Goal: Transaction & Acquisition: Purchase product/service

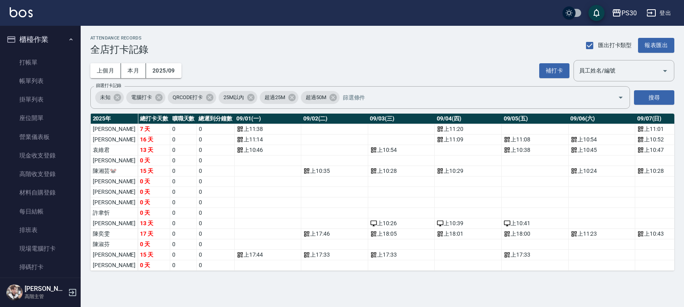
click at [31, 58] on link "打帳單" at bounding box center [40, 62] width 74 height 19
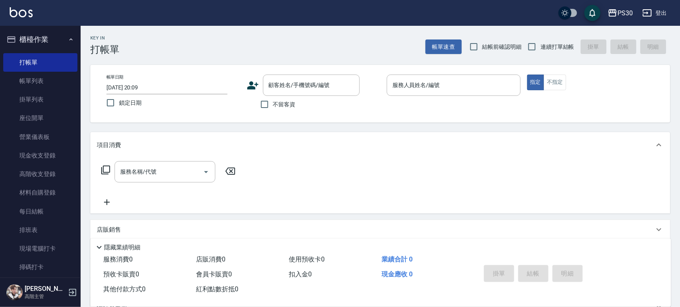
click at [284, 109] on label "不留客資" at bounding box center [276, 104] width 40 height 17
click at [273, 109] on input "不留客資" at bounding box center [264, 104] width 17 height 17
checkbox input "true"
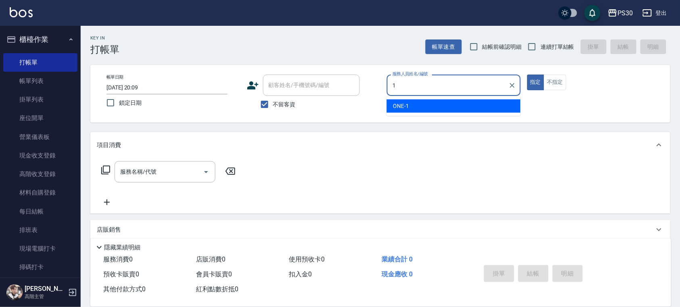
type input "ONE-1"
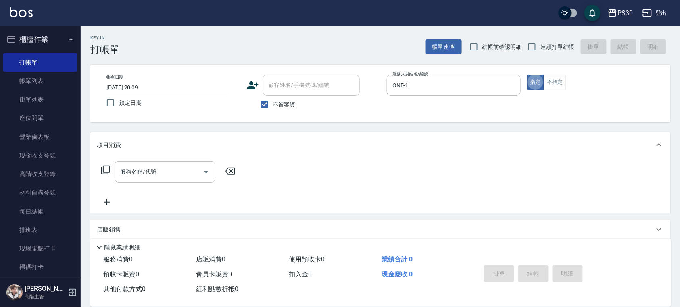
type button "true"
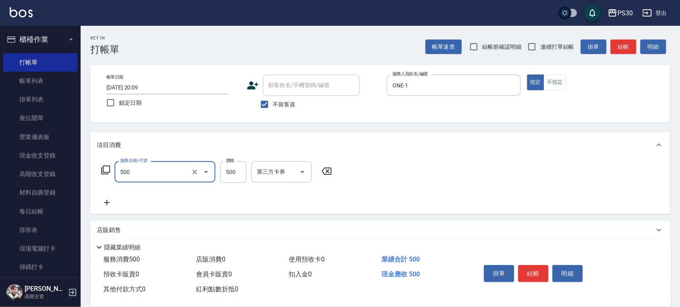
type input "洗剪500(500)"
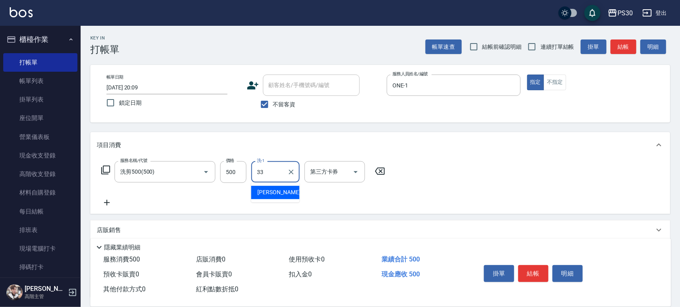
type input "[PERSON_NAME]-33"
click at [531, 266] on button "結帳" at bounding box center [533, 273] width 30 height 17
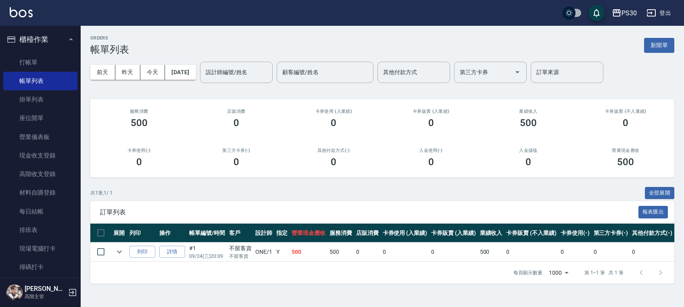
click at [21, 63] on link "打帳單" at bounding box center [40, 62] width 74 height 19
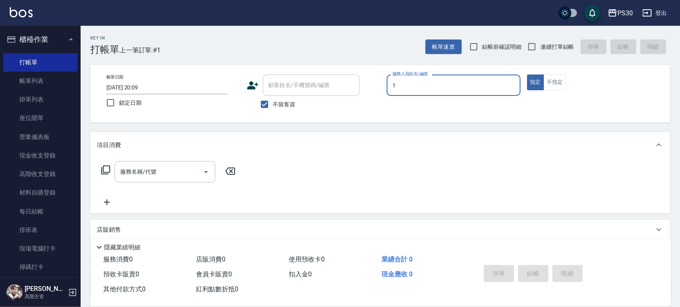
type input "ONE-1"
type button "true"
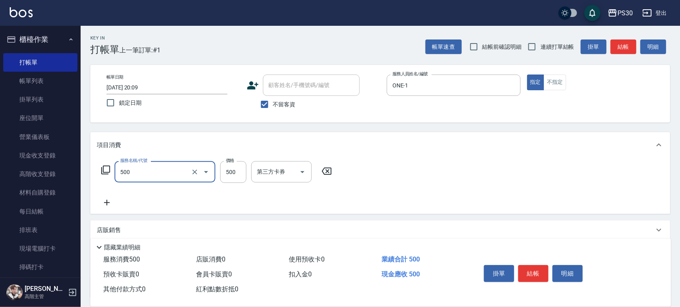
type input "洗剪500(500)"
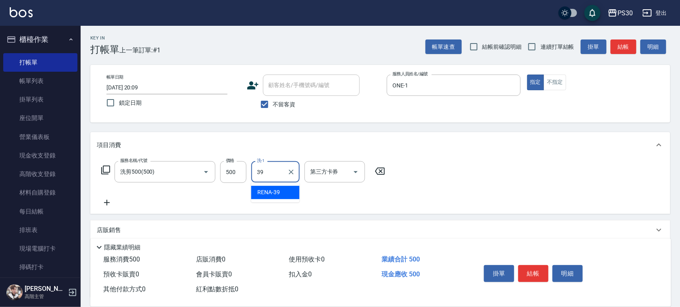
type input "RENA-39"
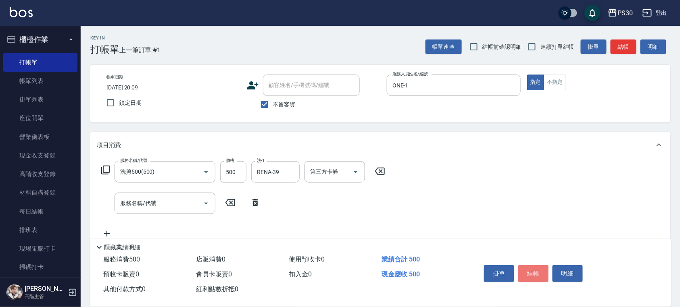
click at [532, 278] on button "結帳" at bounding box center [533, 273] width 30 height 17
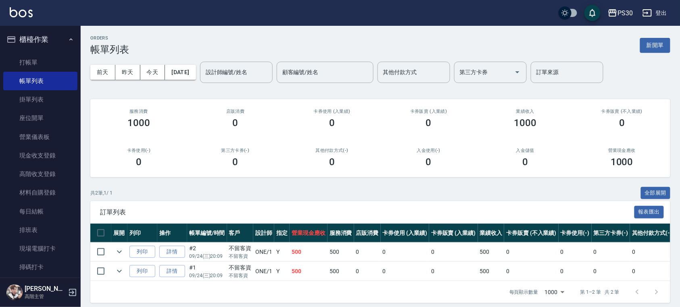
click at [117, 254] on icon "expand row" at bounding box center [119, 252] width 10 height 10
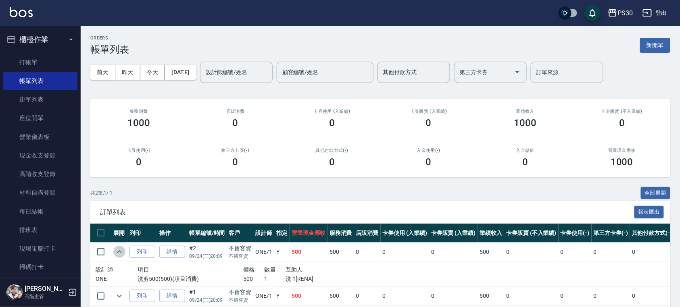
click at [117, 254] on icon "expand row" at bounding box center [119, 252] width 10 height 10
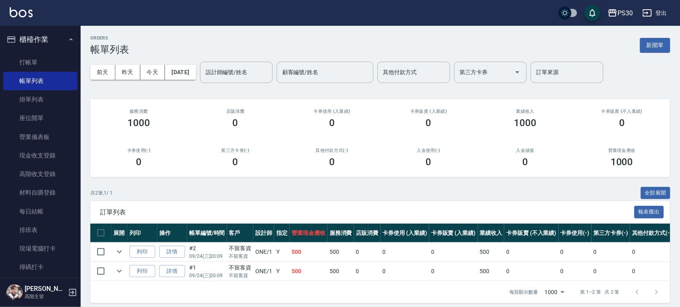
click at [170, 247] on link "詳情" at bounding box center [172, 252] width 26 height 12
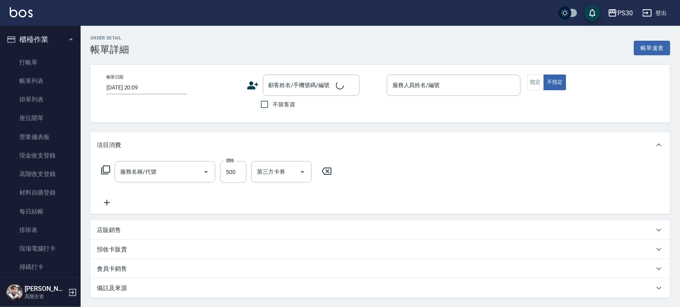
checkbox input "true"
type input "ONE-1"
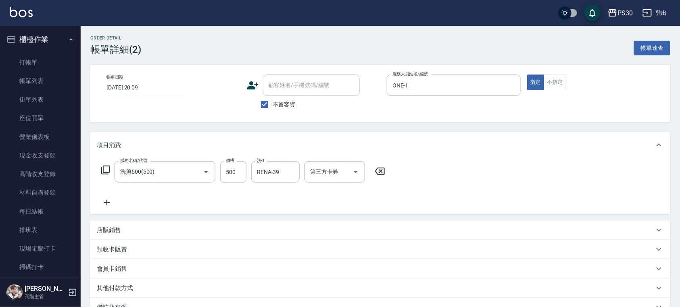
type input "洗剪500(500)"
click at [291, 171] on div at bounding box center [290, 171] width 10 height 21
click at [290, 175] on icon "Clear" at bounding box center [291, 172] width 8 height 8
type input "七七-77"
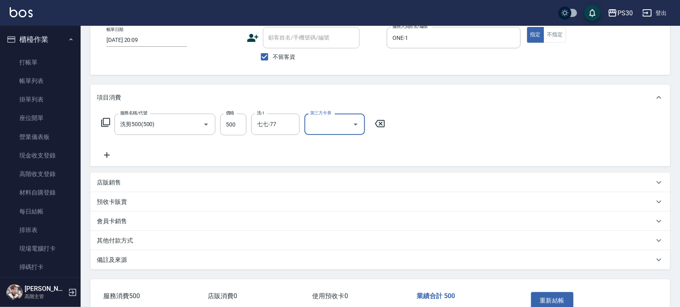
scroll to position [95, 0]
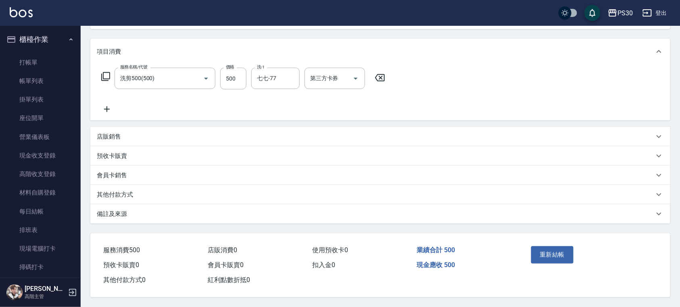
click at [487, 95] on div "服務名稱/代號 洗剪500(500) 服務名稱/代號 價格 500 價格 洗-1 七七-77 洗-1 第三方卡券 第三方卡券" at bounding box center [380, 93] width 580 height 56
click at [552, 249] on button "重新結帳" at bounding box center [552, 254] width 43 height 17
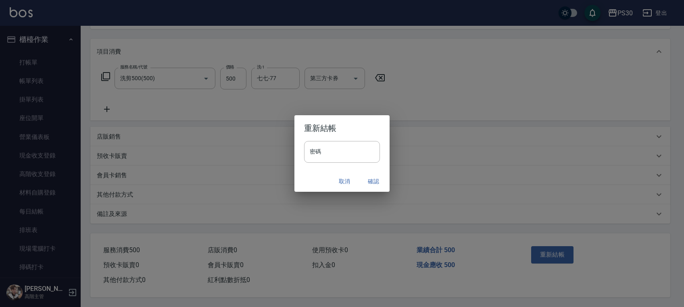
click at [348, 158] on input "密碼" at bounding box center [342, 152] width 76 height 22
paste input "*******"
type input "*******"
click at [372, 181] on button "確認" at bounding box center [373, 181] width 26 height 15
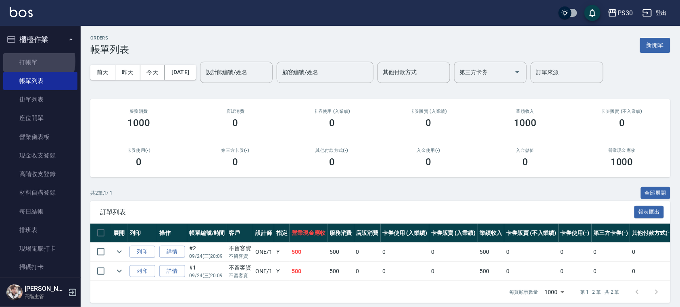
click at [33, 61] on link "打帳單" at bounding box center [40, 62] width 74 height 19
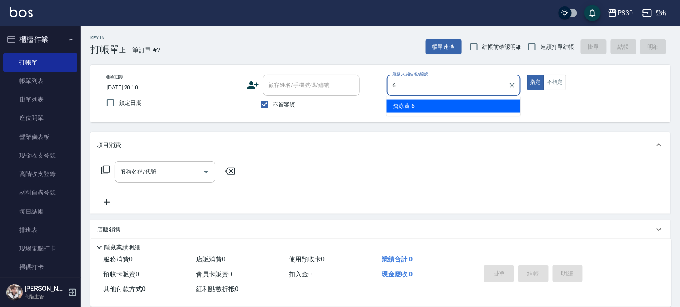
type input "[PERSON_NAME]-6"
type button "true"
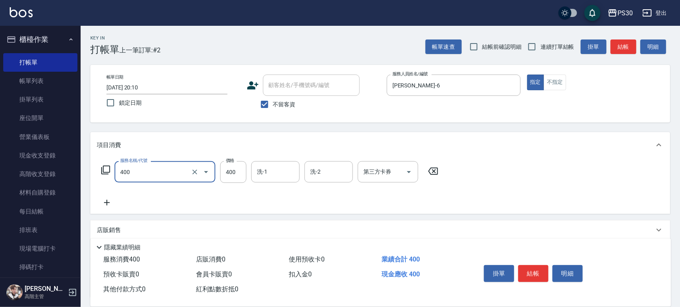
type input "洗剪400(400)"
click at [531, 273] on button "結帳" at bounding box center [533, 273] width 30 height 17
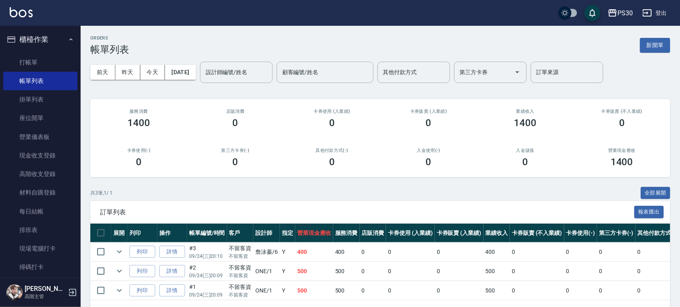
click at [29, 68] on link "打帳單" at bounding box center [40, 62] width 74 height 19
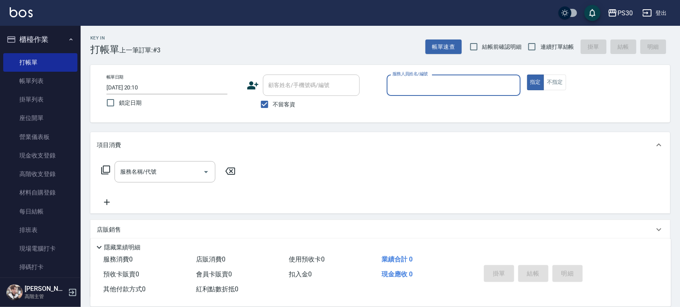
click at [553, 52] on label "連續打單結帳" at bounding box center [548, 46] width 51 height 17
click at [540, 52] on input "連續打單結帳" at bounding box center [531, 46] width 17 height 17
checkbox input "true"
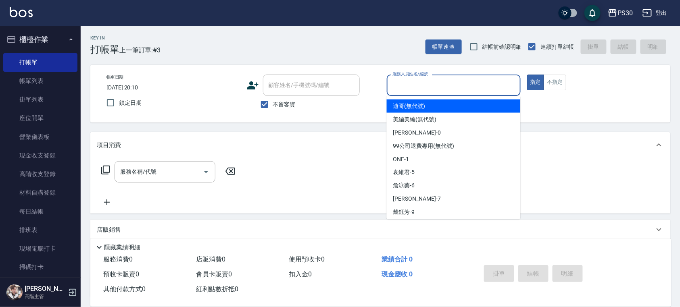
click at [457, 89] on input "服務人員姓名/編號" at bounding box center [453, 85] width 127 height 14
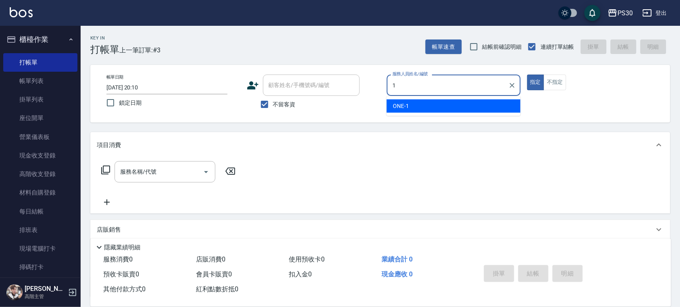
type input "ONE-1"
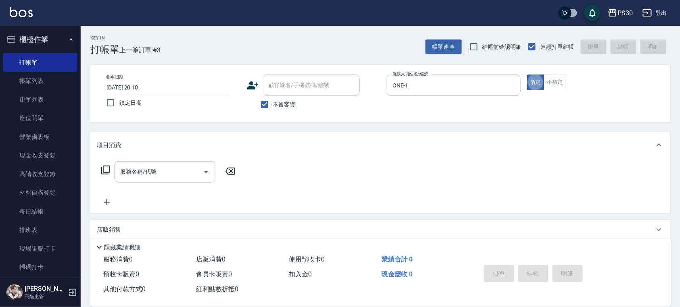
type button "true"
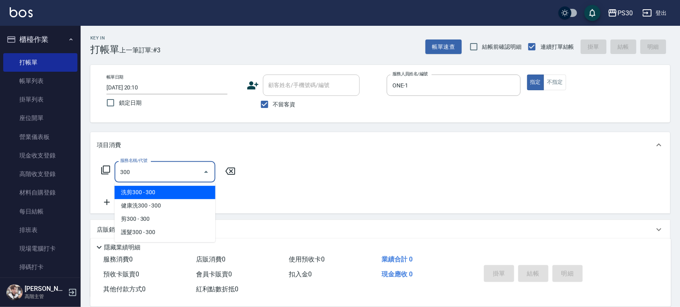
type input "洗剪300(300)"
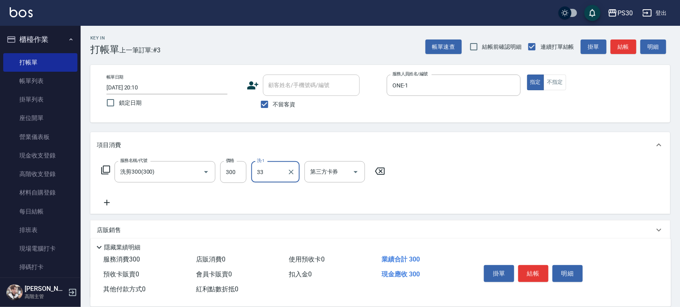
type input "[PERSON_NAME]-33"
click at [560, 81] on button "不指定" at bounding box center [554, 83] width 23 height 16
click at [526, 268] on button "結帳" at bounding box center [533, 273] width 30 height 17
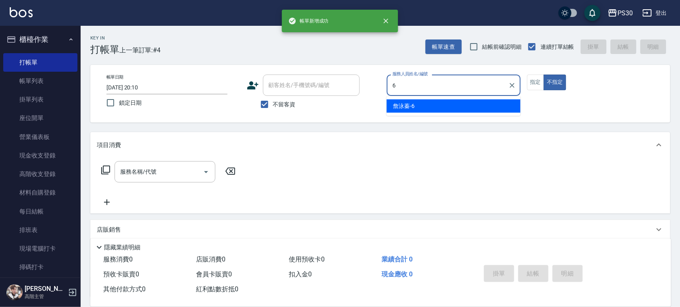
type input "[PERSON_NAME]-6"
type button "false"
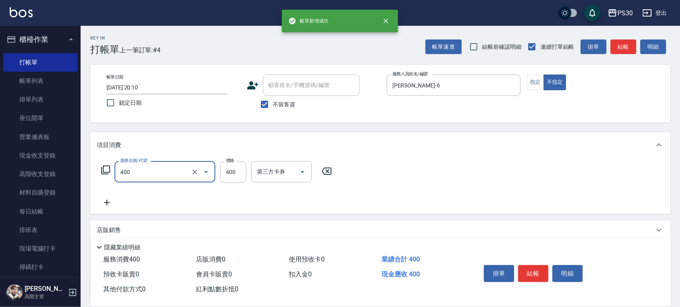
type input "洗剪400(400)"
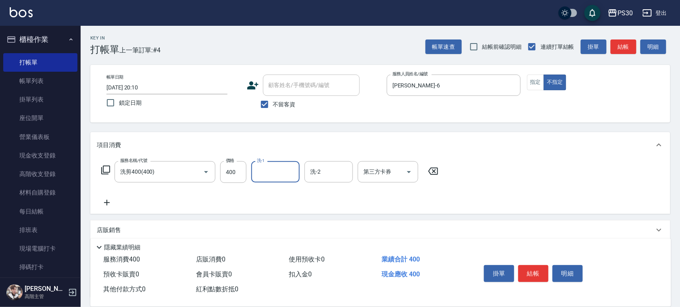
click at [536, 87] on button "指定" at bounding box center [535, 83] width 17 height 16
click at [537, 265] on button "結帳" at bounding box center [533, 273] width 30 height 17
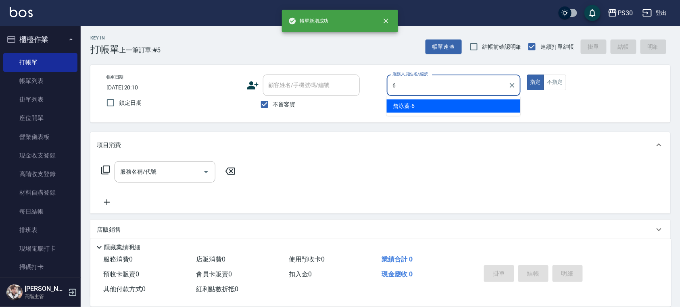
type input "[PERSON_NAME]-6"
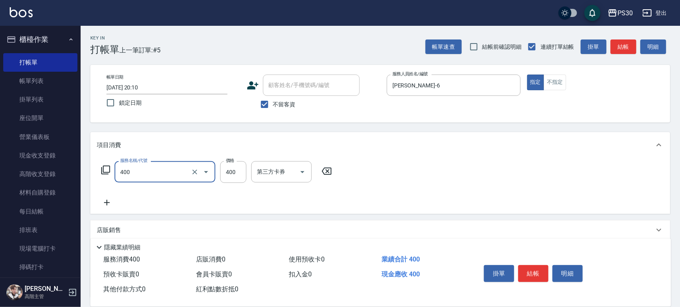
type input "洗剪400(400)"
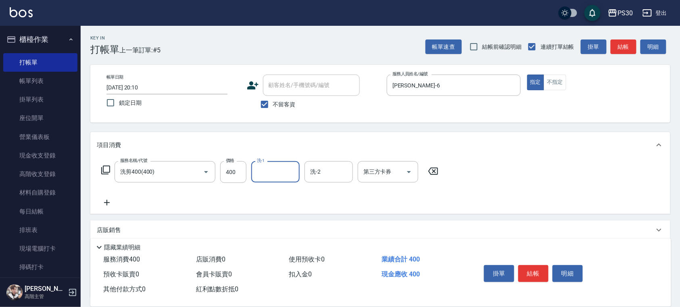
click at [529, 273] on button "結帳" at bounding box center [533, 273] width 30 height 17
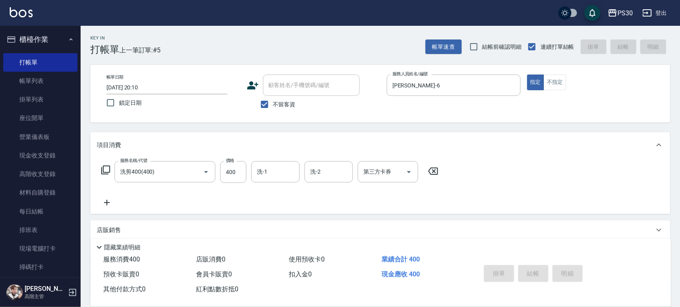
type input "[DATE] 20:11"
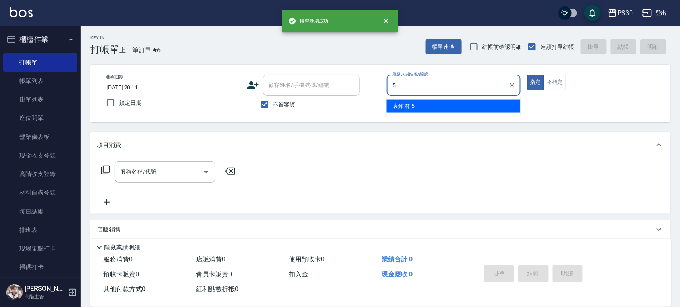
type input "[PERSON_NAME]-5"
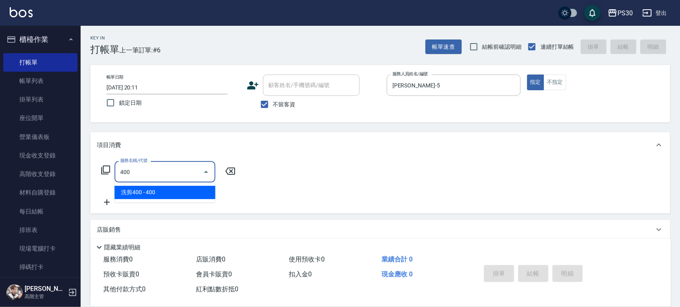
type input "洗剪400(400)"
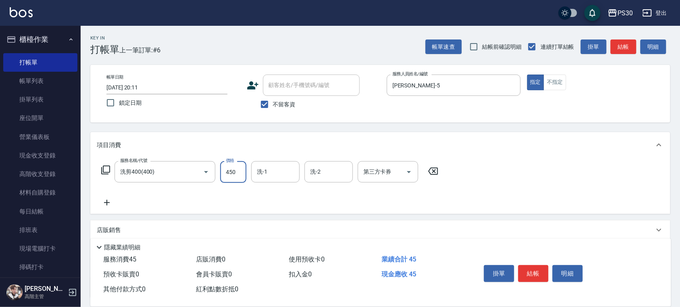
type input "450"
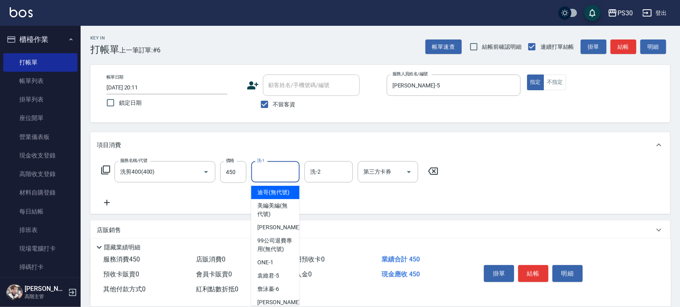
click at [269, 170] on input "洗-1" at bounding box center [275, 172] width 41 height 14
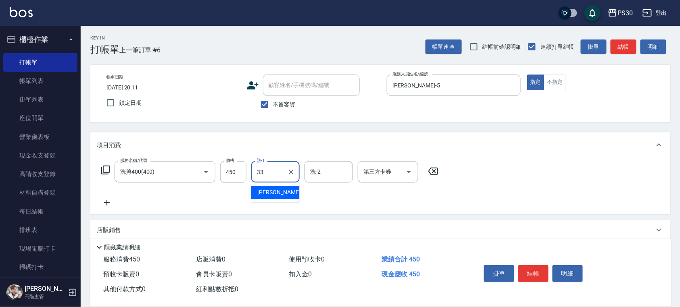
type input "[PERSON_NAME]-33"
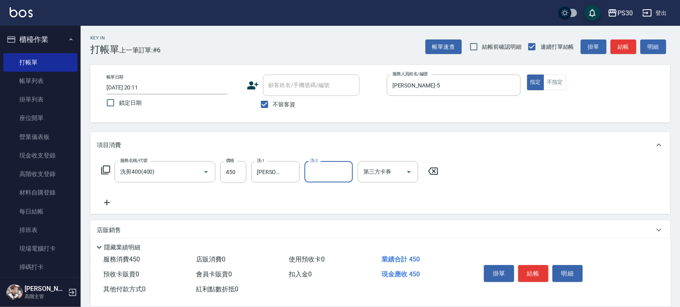
click at [530, 268] on button "結帳" at bounding box center [533, 273] width 30 height 17
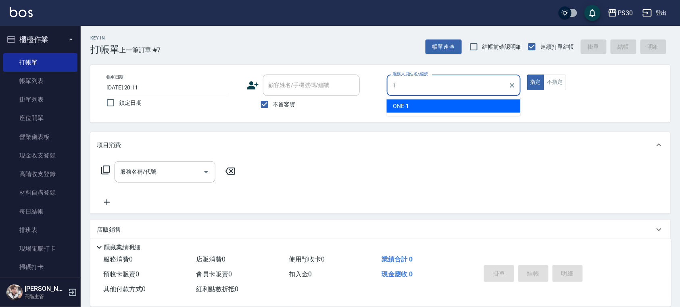
type input "ONE-1"
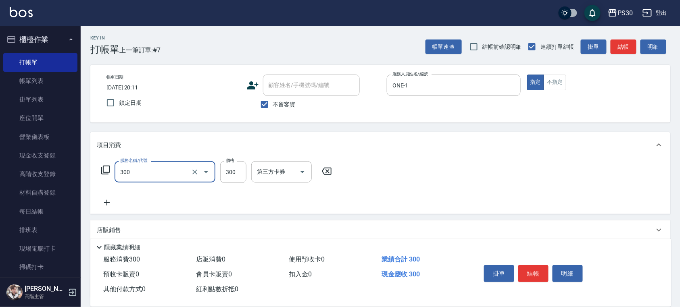
type input "洗剪300(300)"
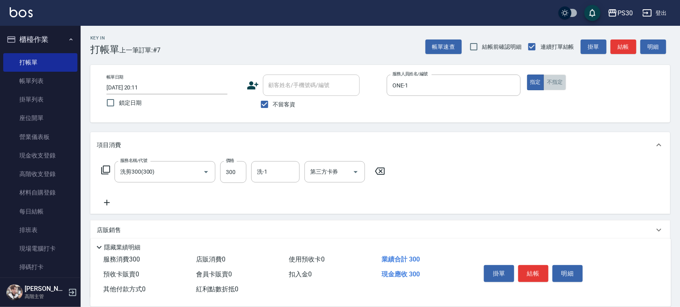
click at [557, 85] on button "不指定" at bounding box center [554, 83] width 23 height 16
click at [526, 277] on button "結帳" at bounding box center [533, 273] width 30 height 17
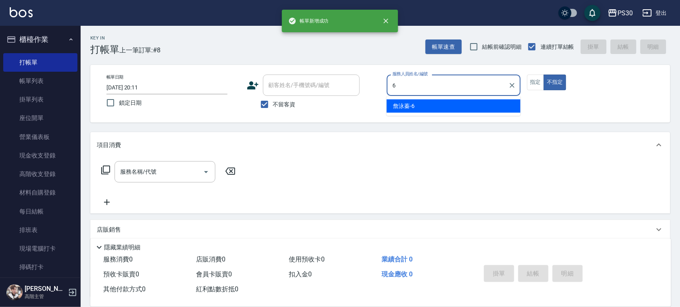
type input "[PERSON_NAME]-6"
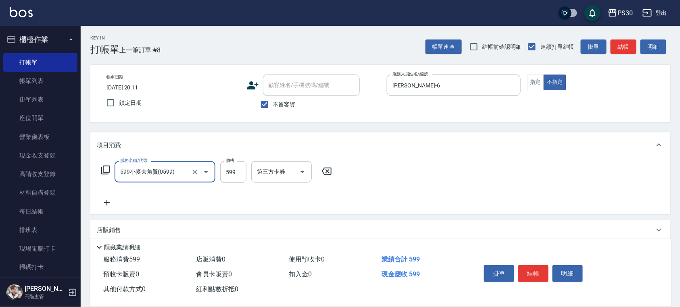
type input "599小麥去角質(0599)"
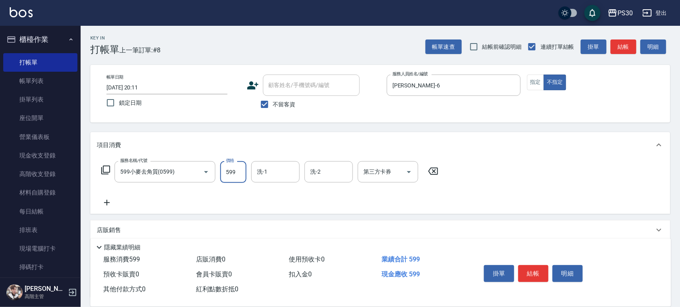
drag, startPoint x: 539, startPoint y: 81, endPoint x: 537, endPoint y: 91, distance: 10.3
click at [539, 81] on button "指定" at bounding box center [535, 83] width 17 height 16
click at [532, 271] on button "結帳" at bounding box center [533, 273] width 30 height 17
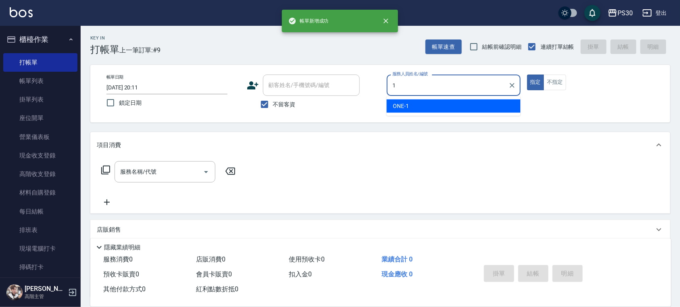
type input "ONE-1"
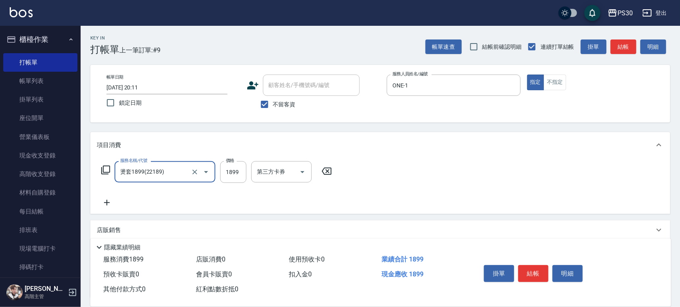
type input "燙套1899(22189)"
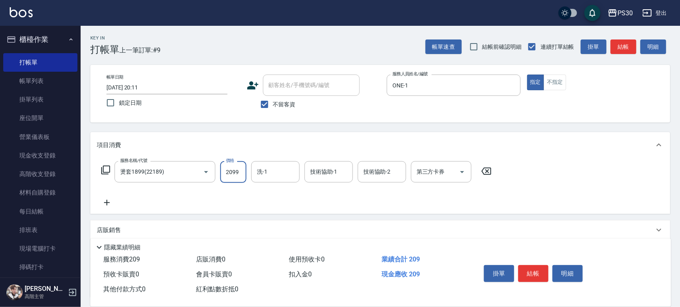
type input "2099"
type input "363"
click at [281, 183] on div "服務名稱/代號 燙套1899(22189) 服務名稱/代號 價格 2099 價格 洗-1 洗-1 技術協助-1 技術協助-1 技術協助-2 技術協助-2 第三…" at bounding box center [297, 184] width 400 height 46
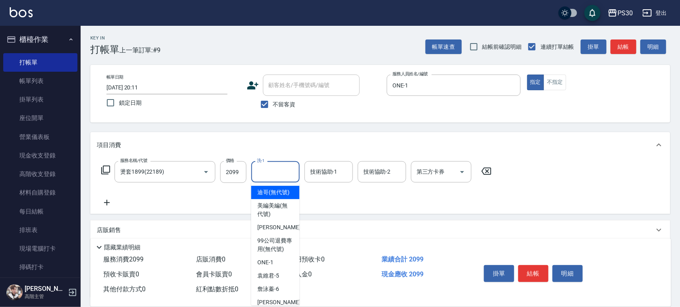
click at [281, 173] on input "洗-1" at bounding box center [275, 172] width 41 height 14
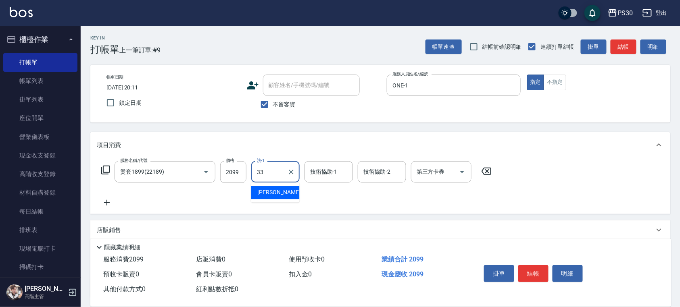
type input "[PERSON_NAME]-33"
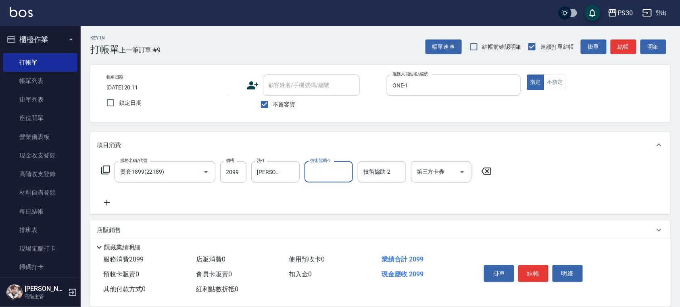
click at [531, 272] on button "結帳" at bounding box center [533, 273] width 30 height 17
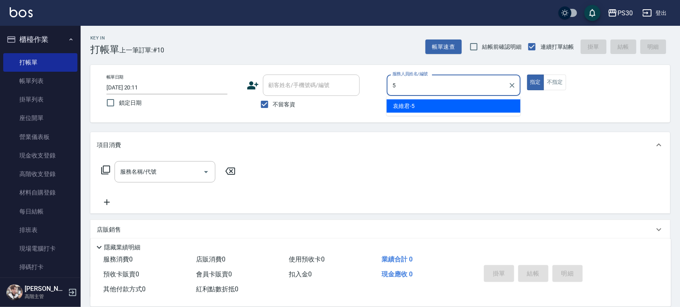
type input "[PERSON_NAME]-5"
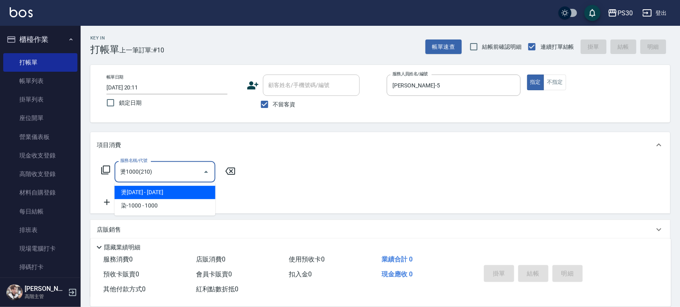
type input "燙1000(210)"
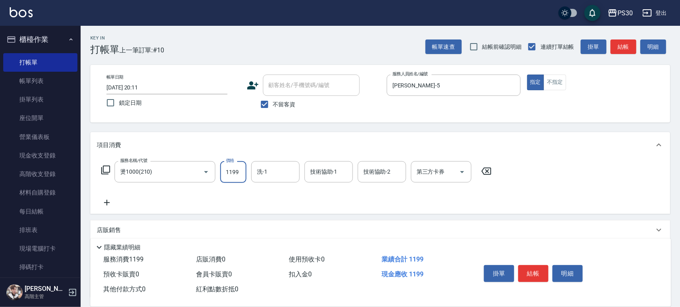
type input "1199"
click at [529, 266] on button "結帳" at bounding box center [533, 273] width 30 height 17
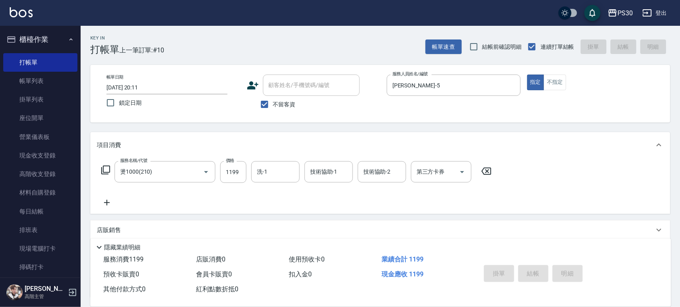
type input "[DATE] 20:12"
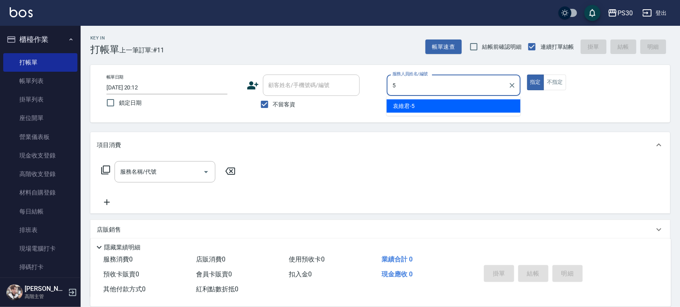
type input "[PERSON_NAME]-5"
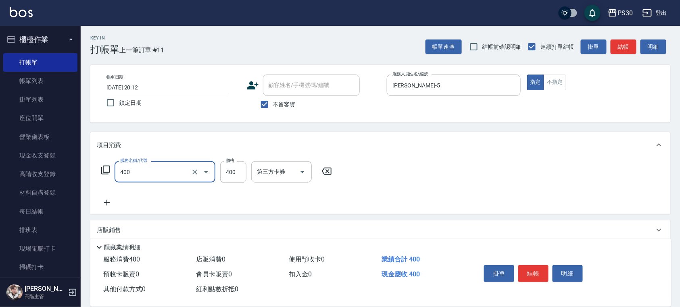
type input "洗剪400(400)"
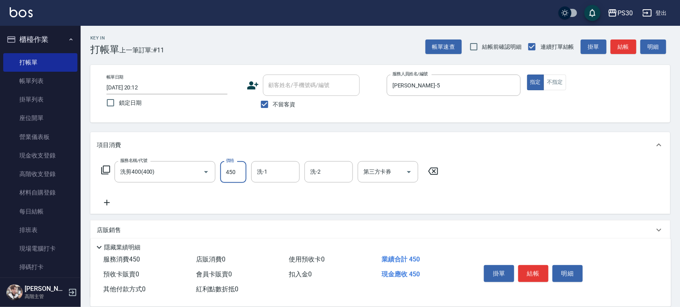
type input "450"
click at [535, 270] on button "結帳" at bounding box center [533, 273] width 30 height 17
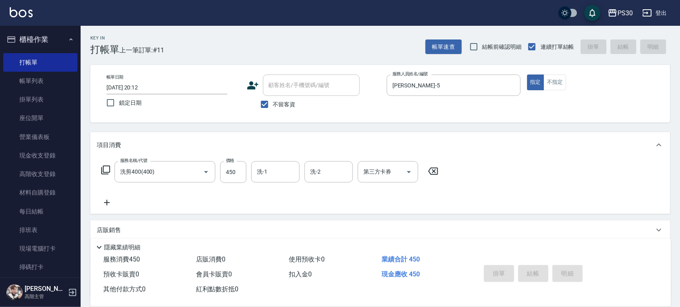
type input "[DATE] 20:13"
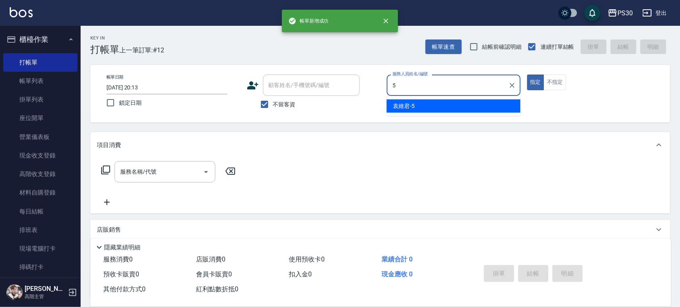
type input "[PERSON_NAME]-5"
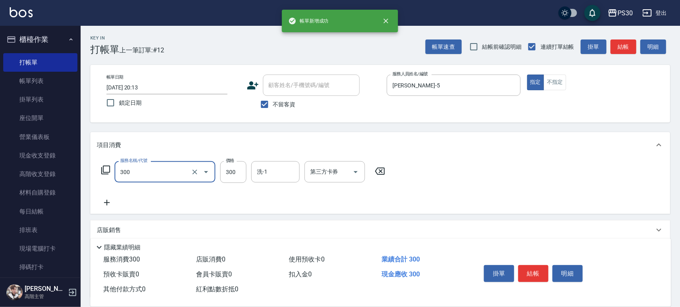
type input "洗剪300(300)"
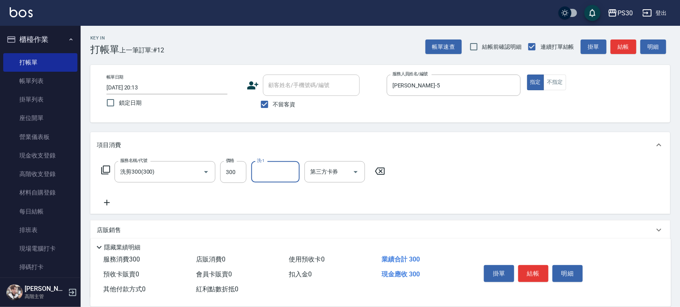
click at [534, 270] on button "結帳" at bounding box center [533, 273] width 30 height 17
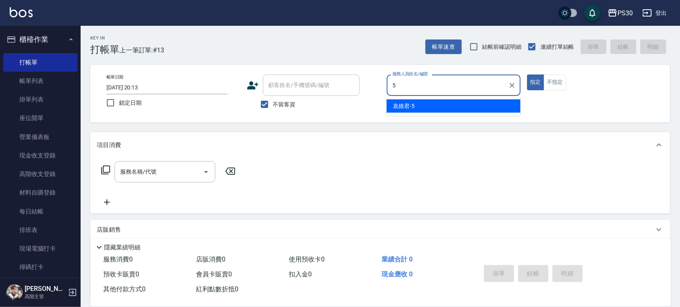
type input "[PERSON_NAME]-5"
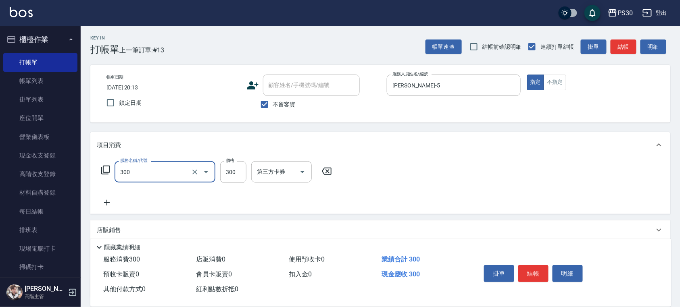
type input "洗剪300(300)"
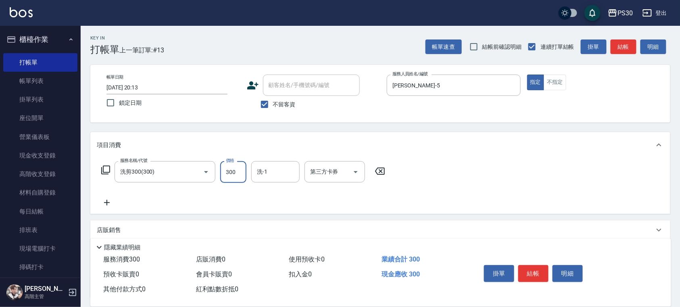
click at [548, 85] on button "不指定" at bounding box center [554, 83] width 23 height 16
click at [532, 273] on button "結帳" at bounding box center [533, 273] width 30 height 17
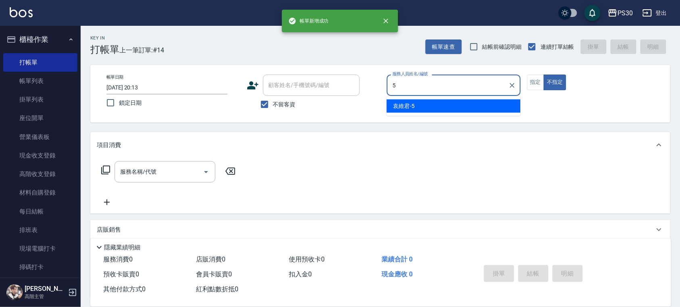
type input "[PERSON_NAME]-5"
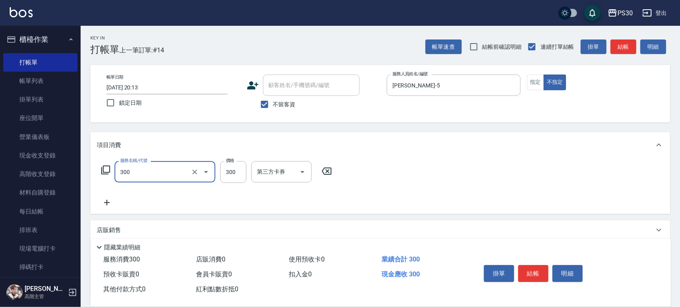
type input "洗剪300(300)"
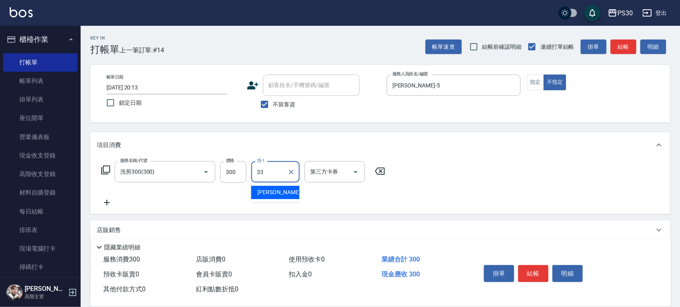
type input "[PERSON_NAME]-33"
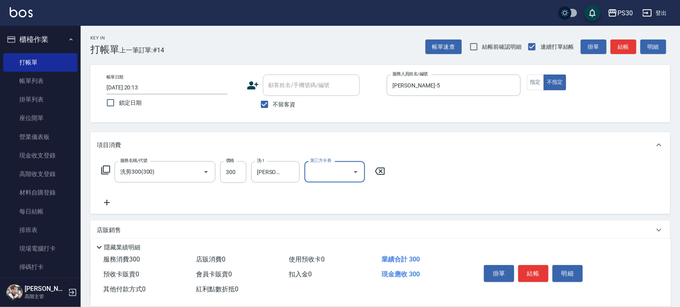
click at [531, 277] on button "結帳" at bounding box center [533, 273] width 30 height 17
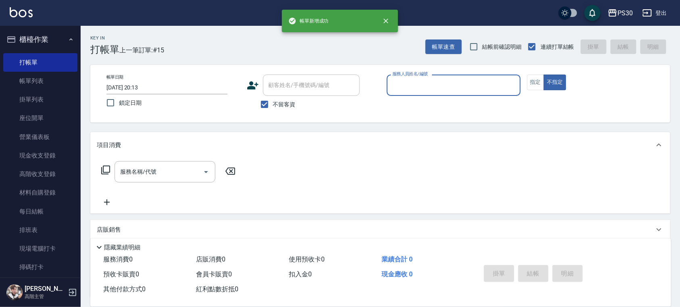
click at [29, 78] on link "帳單列表" at bounding box center [40, 81] width 74 height 19
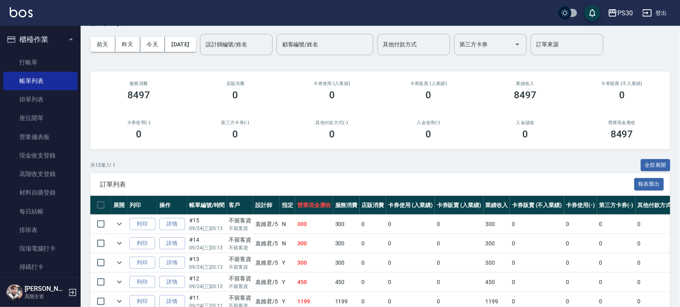
scroll to position [54, 0]
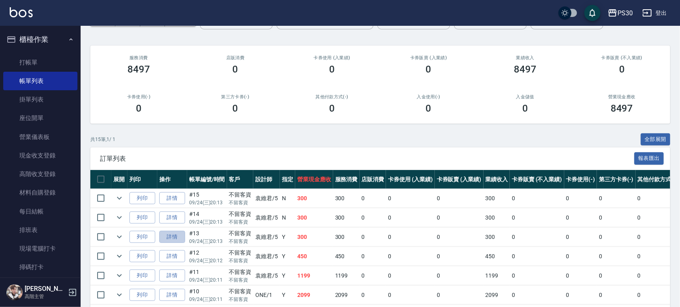
click at [160, 237] on link "詳情" at bounding box center [172, 237] width 26 height 12
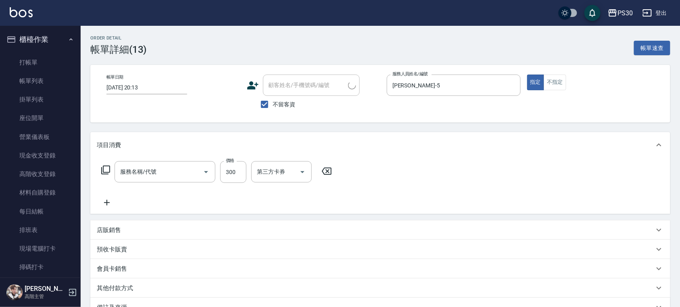
checkbox input "true"
type input "[PERSON_NAME]-5"
type input "洗剪300(300)"
click at [553, 79] on button "不指定" at bounding box center [554, 83] width 23 height 16
click at [290, 175] on input "洗-1" at bounding box center [275, 172] width 41 height 14
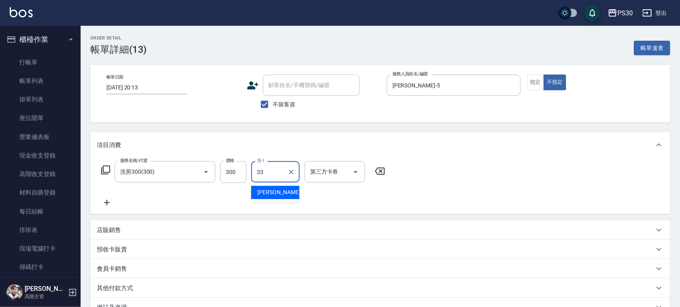
type input "[PERSON_NAME]-33"
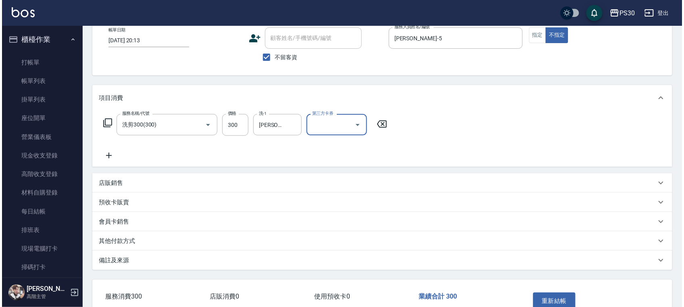
scroll to position [95, 0]
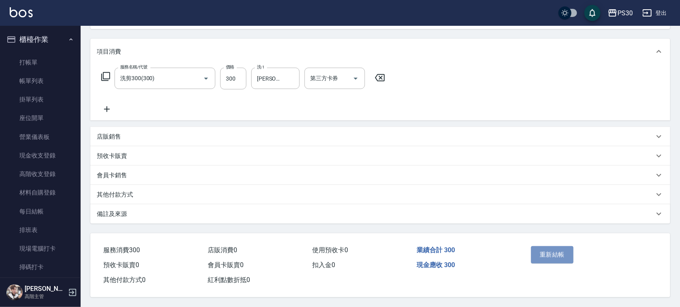
click at [567, 260] on button "重新結帳" at bounding box center [552, 254] width 43 height 17
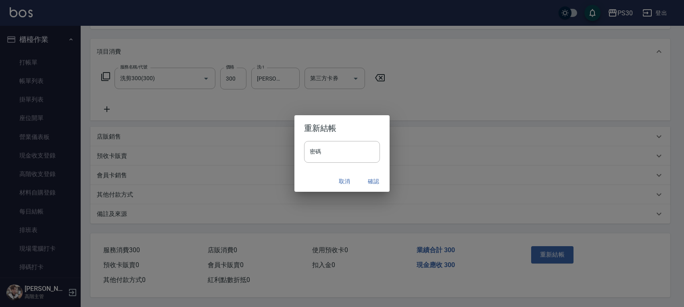
click at [339, 155] on input "密碼" at bounding box center [342, 152] width 76 height 22
paste input "*******"
type input "*******"
click at [372, 179] on button "確認" at bounding box center [373, 181] width 26 height 15
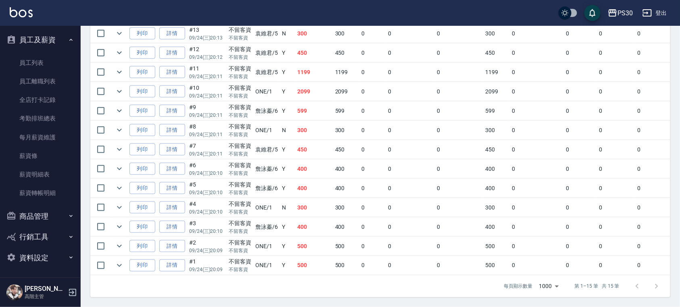
scroll to position [269, 0]
click at [35, 214] on button "商品管理" at bounding box center [40, 216] width 74 height 21
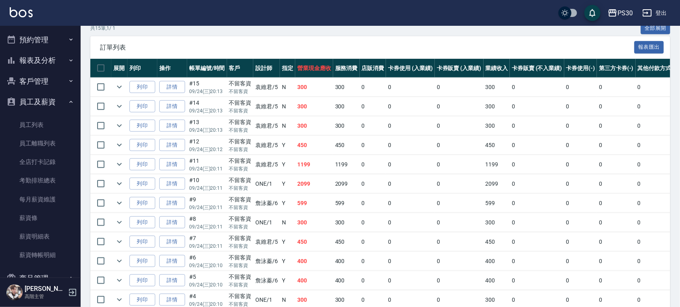
scroll to position [162, 0]
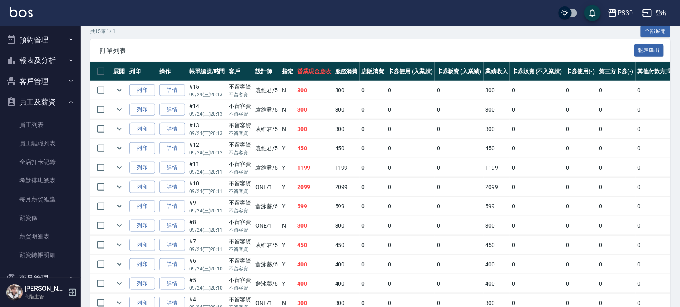
click at [175, 168] on link "詳情" at bounding box center [172, 168] width 26 height 12
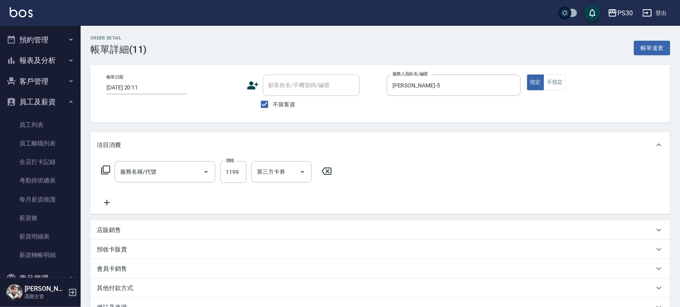
type input "[DATE] 20:11"
checkbox input "true"
type input "[PERSON_NAME]-5"
type input "燙1000(210)"
click at [268, 173] on input "洗-1" at bounding box center [275, 172] width 41 height 14
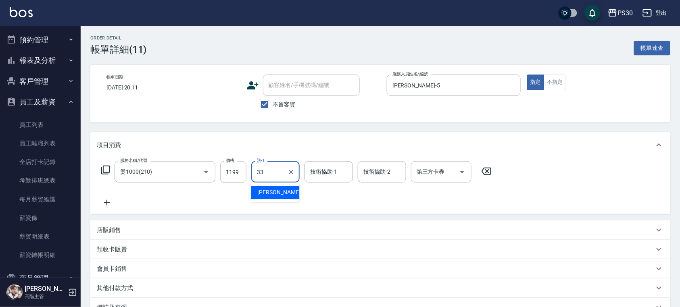
type input "[PERSON_NAME]-33"
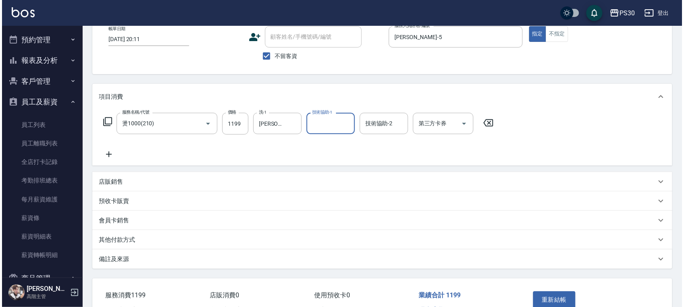
scroll to position [95, 0]
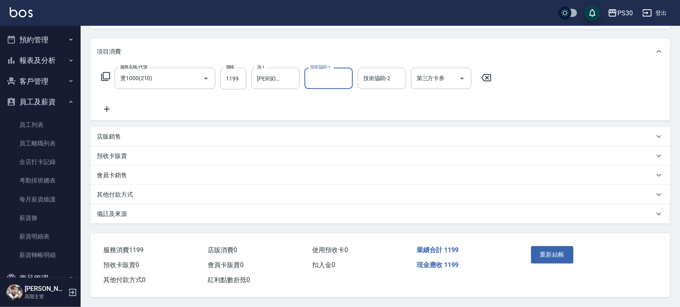
click at [557, 249] on button "重新結帳" at bounding box center [552, 254] width 43 height 17
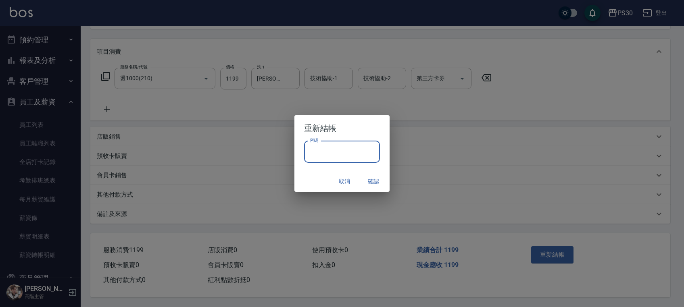
click at [355, 153] on input "密碼" at bounding box center [342, 152] width 76 height 22
paste input "*******"
type input "*******"
click at [368, 180] on button "確認" at bounding box center [373, 181] width 26 height 15
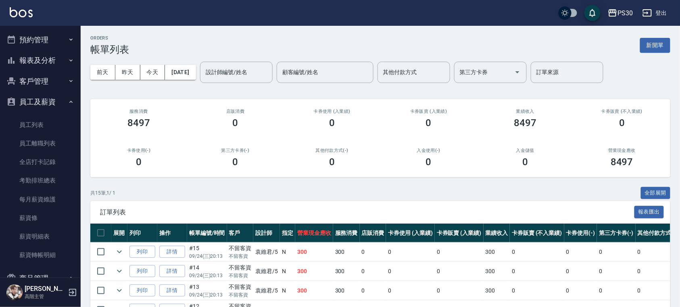
click at [40, 78] on button "客戶管理" at bounding box center [40, 81] width 74 height 21
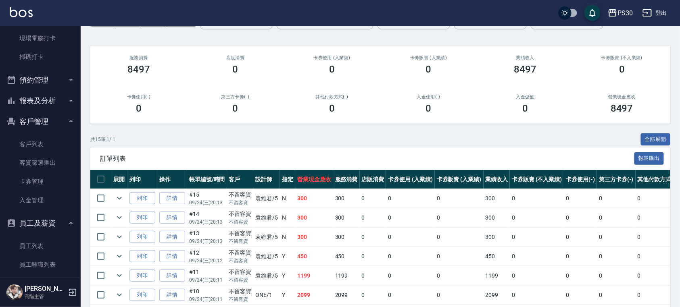
scroll to position [215, 0]
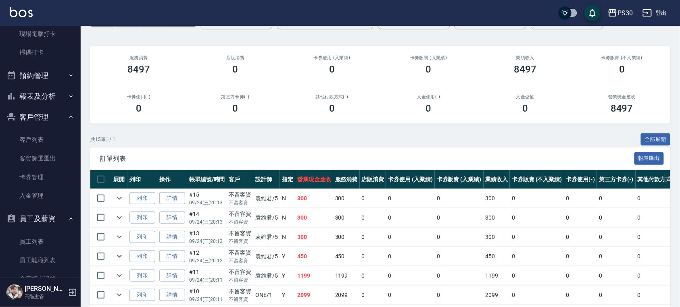
click at [49, 94] on button "報表及分析" at bounding box center [40, 96] width 74 height 21
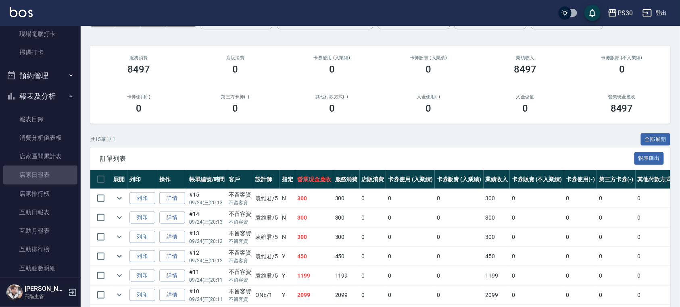
click at [43, 168] on link "店家日報表" at bounding box center [40, 175] width 74 height 19
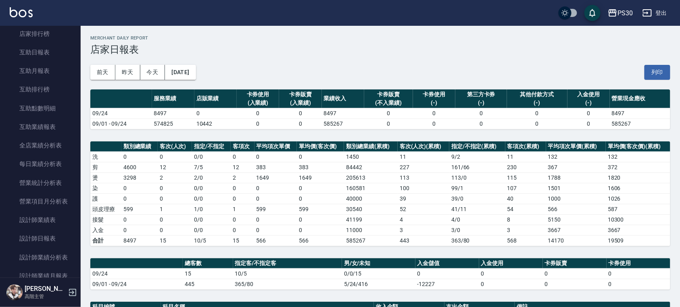
scroll to position [376, 0]
click at [39, 234] on link "設計師日報表" at bounding box center [40, 237] width 74 height 19
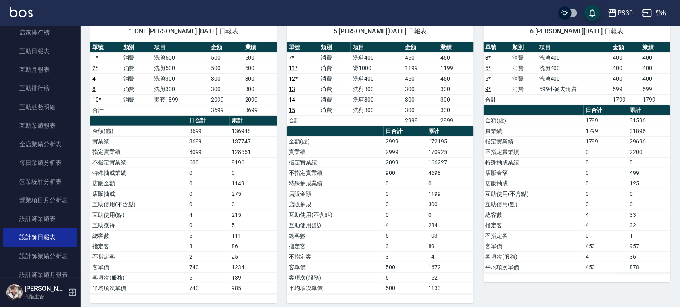
scroll to position [77, 0]
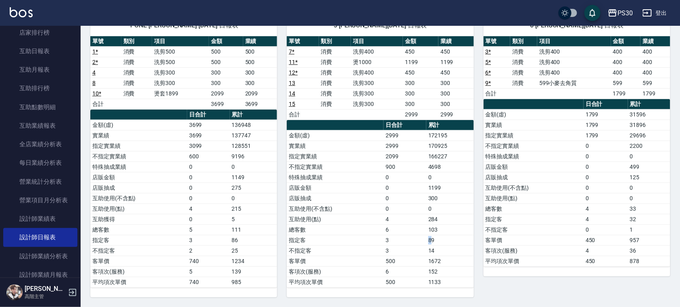
drag, startPoint x: 423, startPoint y: 238, endPoint x: 431, endPoint y: 237, distance: 8.1
click at [431, 237] on tr "指定客 3 89" at bounding box center [380, 240] width 187 height 10
click at [49, 50] on link "互助日報表" at bounding box center [40, 51] width 74 height 19
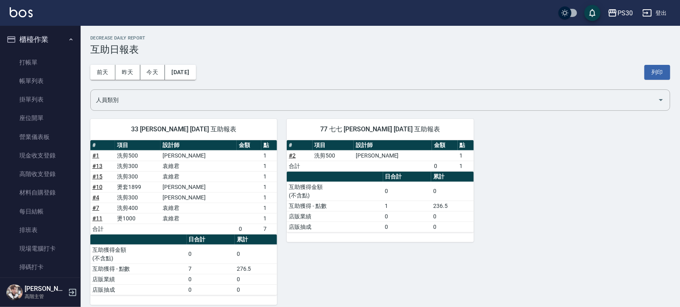
click at [20, 77] on link "帳單列表" at bounding box center [40, 81] width 74 height 19
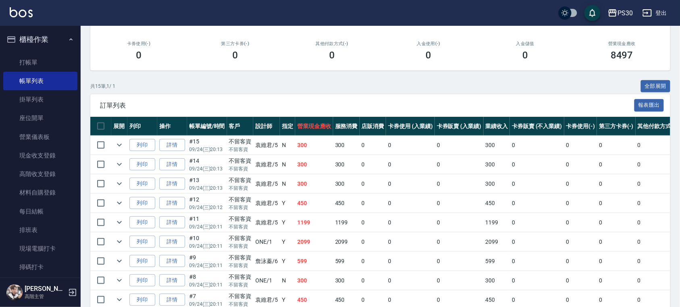
scroll to position [107, 0]
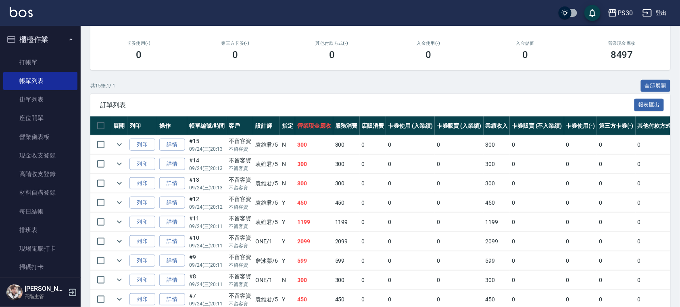
click at [173, 147] on link "詳情" at bounding box center [172, 145] width 26 height 12
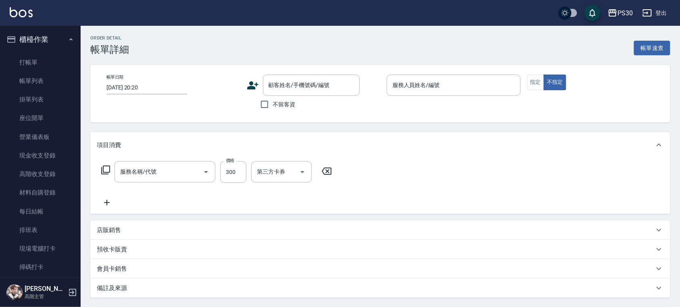
type input "[DATE] 20:13"
checkbox input "true"
type input "[PERSON_NAME]-5"
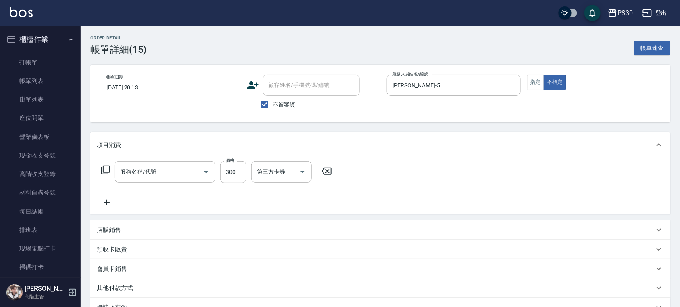
type input "洗剪300(300)"
click at [51, 75] on link "帳單列表" at bounding box center [40, 81] width 74 height 19
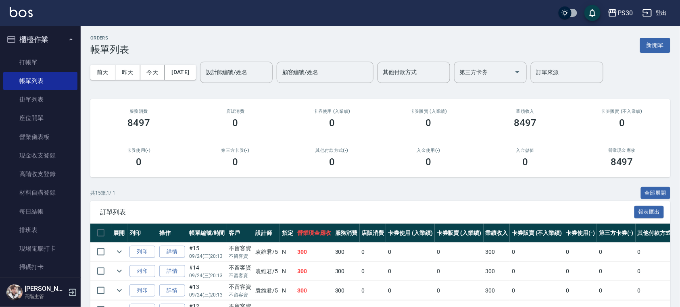
click at [166, 270] on link "詳情" at bounding box center [172, 271] width 26 height 12
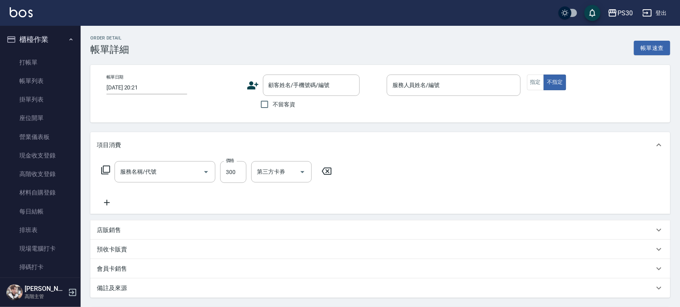
type input "[DATE] 20:13"
checkbox input "true"
type input "[PERSON_NAME]-5"
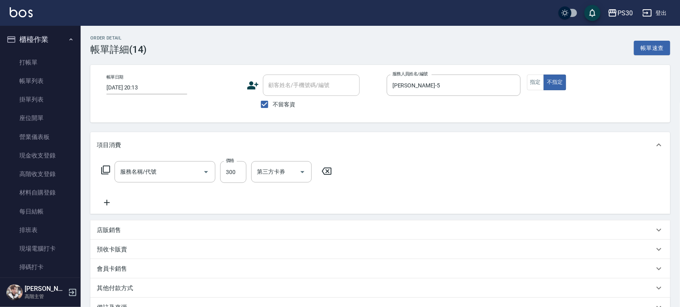
type input "洗剪300(300)"
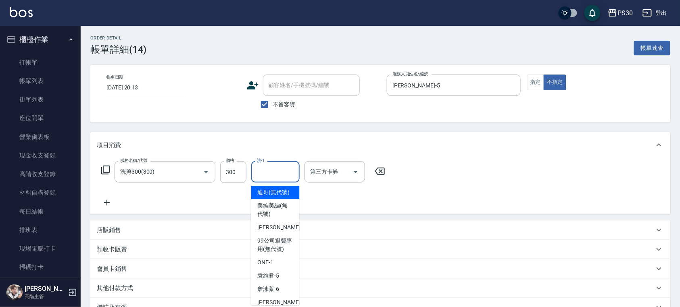
click at [274, 174] on input "洗-1" at bounding box center [275, 172] width 41 height 14
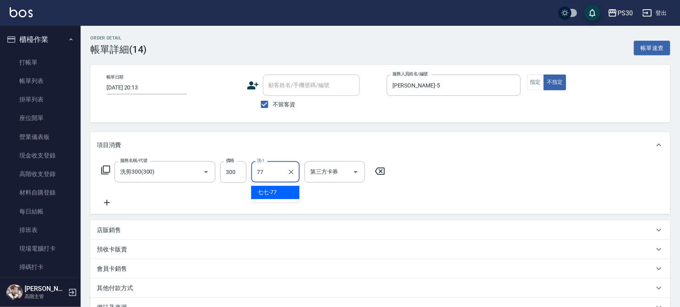
type input "七七-77"
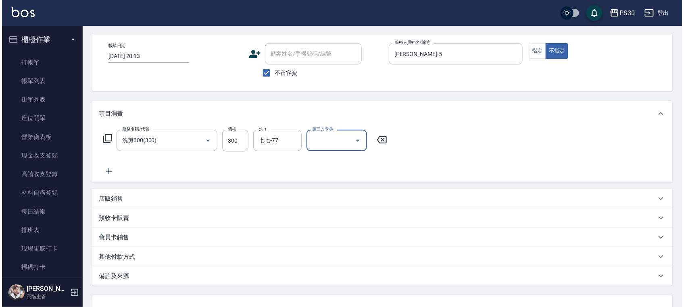
scroll to position [95, 0]
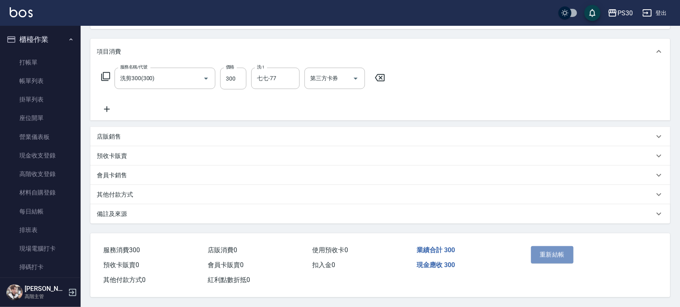
click at [557, 255] on button "重新結帳" at bounding box center [552, 254] width 43 height 17
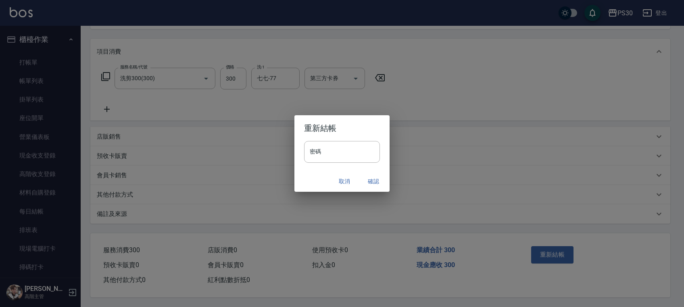
click at [334, 150] on input "密碼" at bounding box center [342, 152] width 76 height 22
paste input "*******"
type input "*******"
click at [371, 182] on button "確認" at bounding box center [373, 181] width 26 height 15
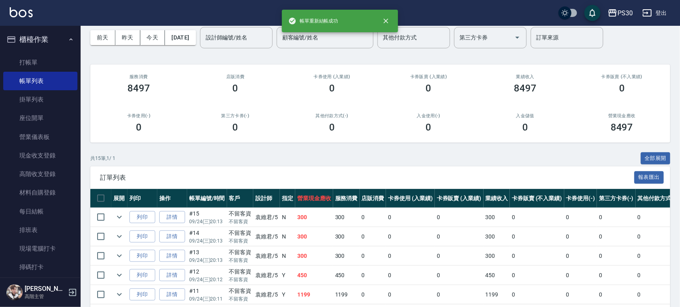
scroll to position [54, 0]
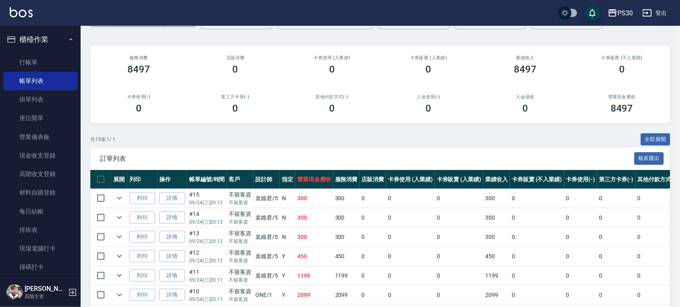
click at [115, 238] on icon "expand row" at bounding box center [119, 237] width 10 height 10
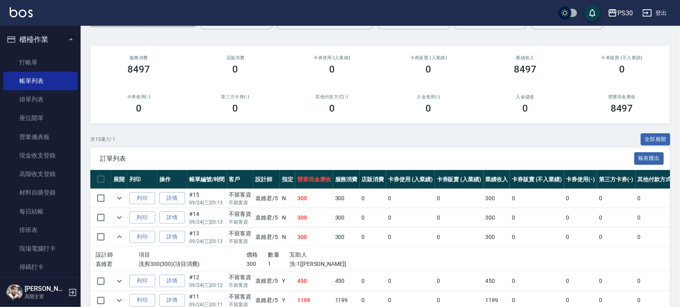
click at [115, 238] on icon "expand row" at bounding box center [119, 237] width 10 height 10
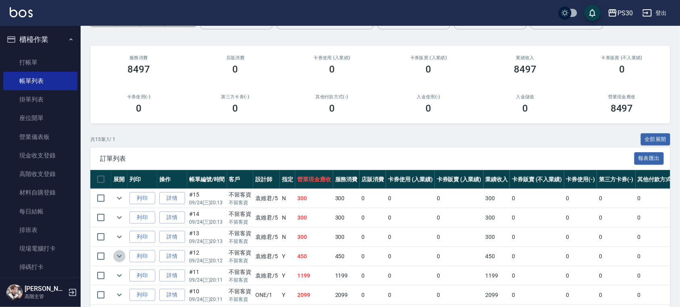
click at [121, 257] on icon "expand row" at bounding box center [119, 257] width 10 height 10
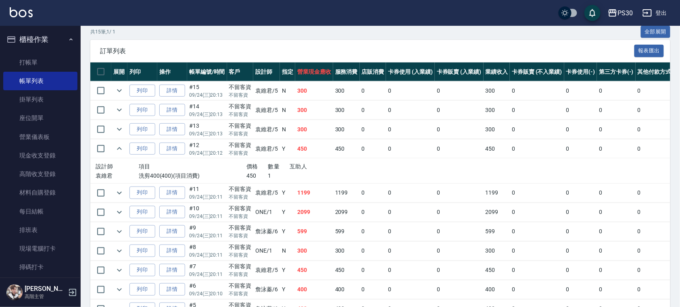
scroll to position [215, 0]
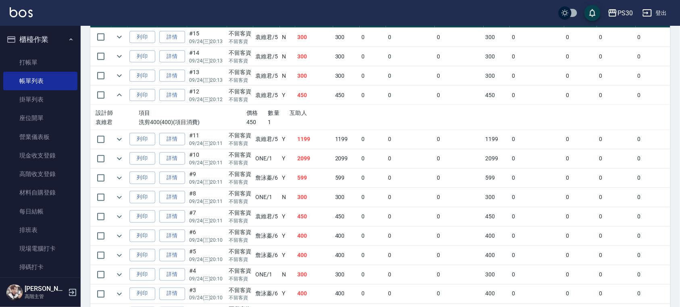
click at [120, 218] on icon "expand row" at bounding box center [119, 217] width 10 height 10
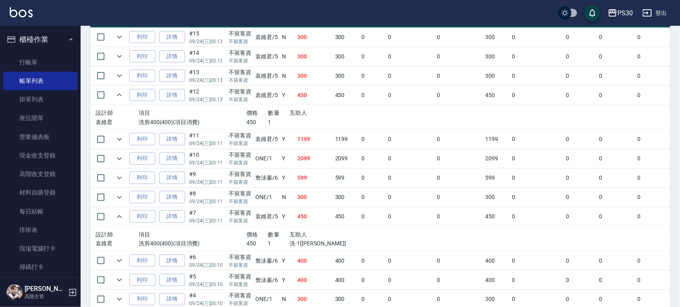
click at [120, 218] on icon "expand row" at bounding box center [119, 216] width 5 height 3
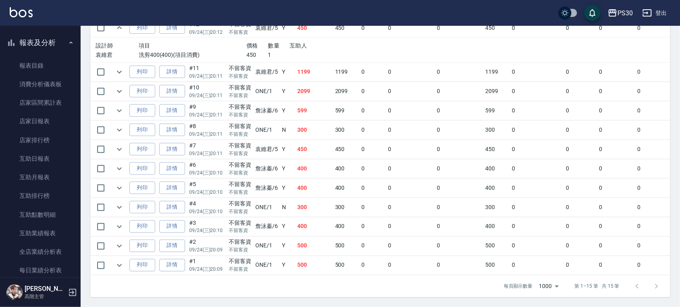
scroll to position [484, 0]
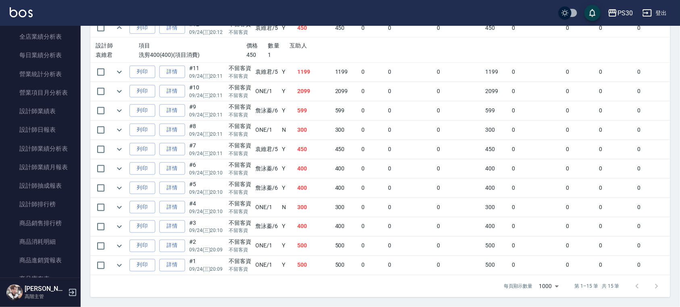
click at [42, 133] on link "設計師日報表" at bounding box center [40, 130] width 74 height 19
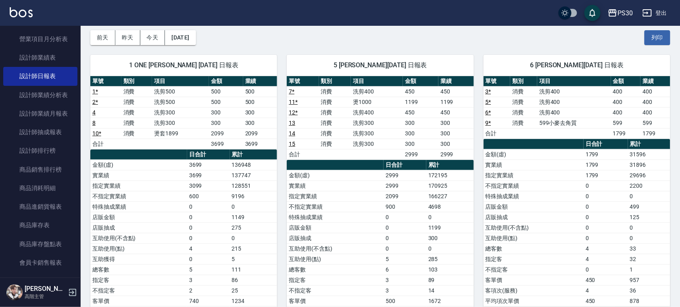
scroll to position [54, 0]
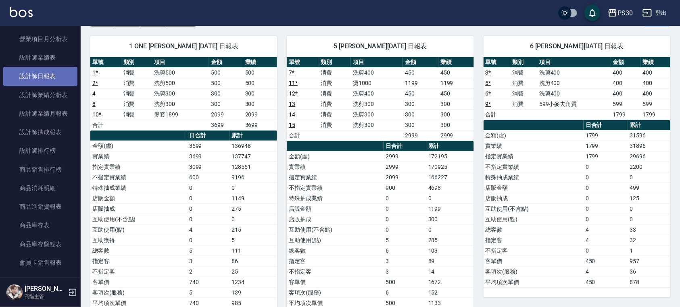
click at [42, 76] on link "設計師日報表" at bounding box center [40, 76] width 74 height 19
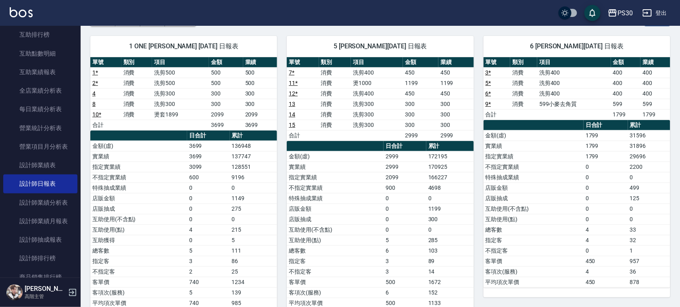
scroll to position [376, 0]
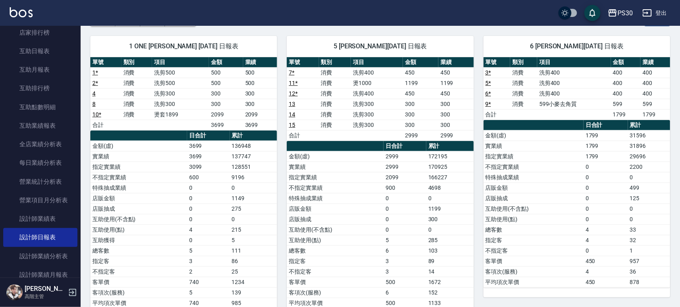
click at [54, 51] on link "互助日報表" at bounding box center [40, 51] width 74 height 19
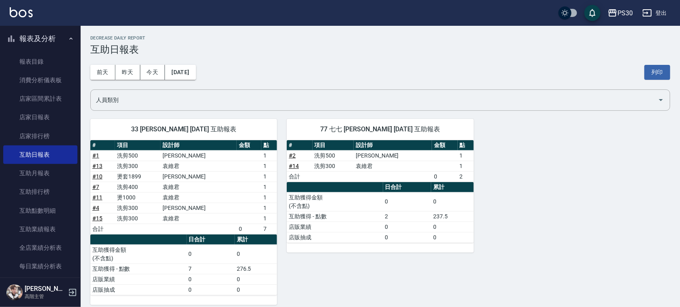
scroll to position [268, 0]
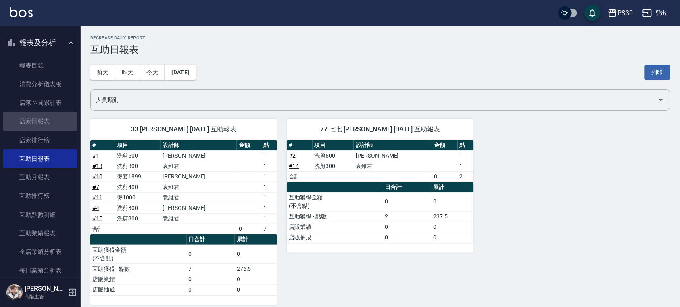
click at [63, 120] on link "店家日報表" at bounding box center [40, 121] width 74 height 19
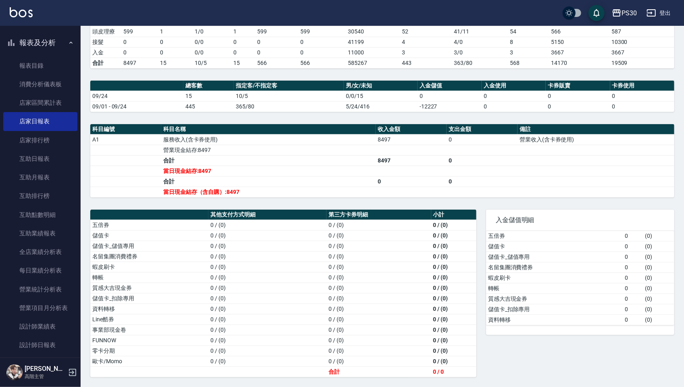
scroll to position [183, 0]
click at [38, 307] on link "設計師日報表" at bounding box center [40, 345] width 74 height 19
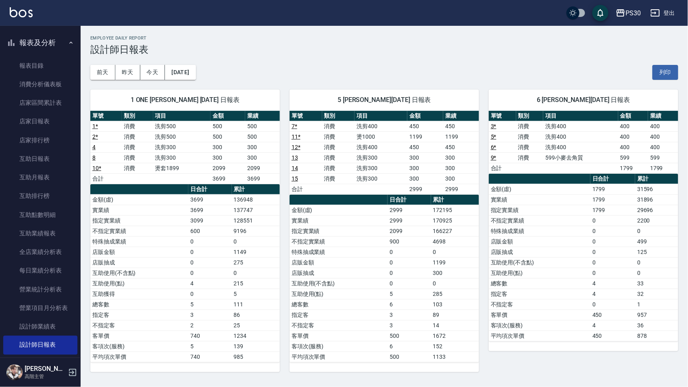
click at [418, 69] on div "[DATE] [DATE] [DATE] [DATE] 列印" at bounding box center [384, 72] width 588 height 34
click at [49, 152] on link "互助日報表" at bounding box center [40, 159] width 74 height 19
